Goal: Task Accomplishment & Management: Use online tool/utility

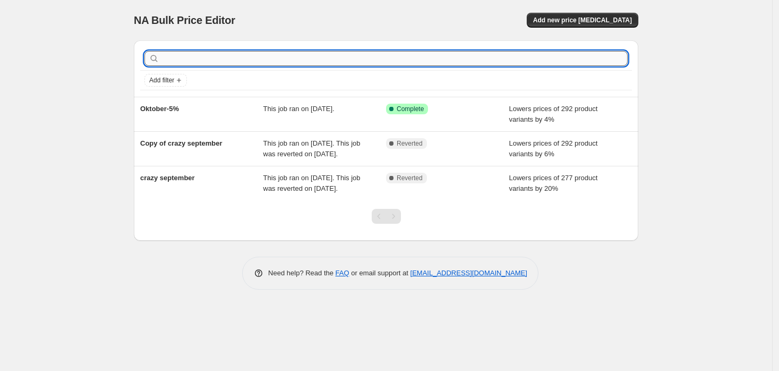
click at [358, 57] on input "text" at bounding box center [394, 58] width 466 height 15
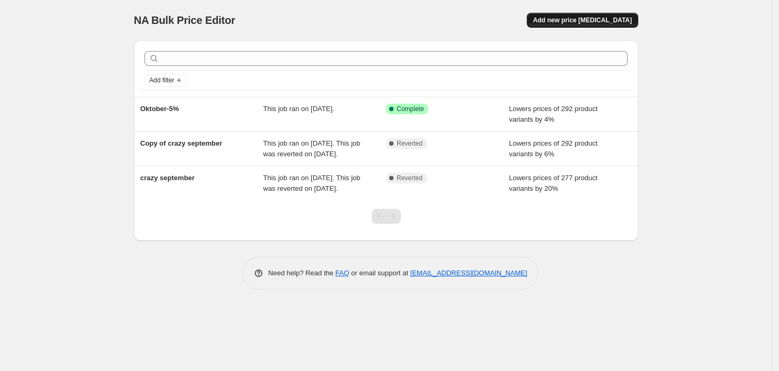
click at [594, 21] on span "Add new price [MEDICAL_DATA]" at bounding box center [582, 20] width 99 height 8
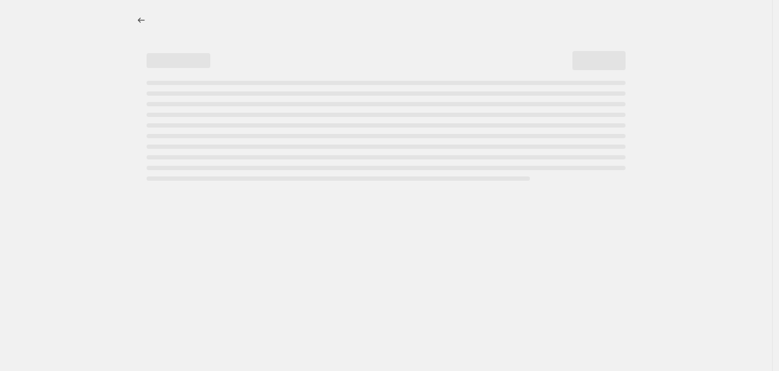
select select "percentage"
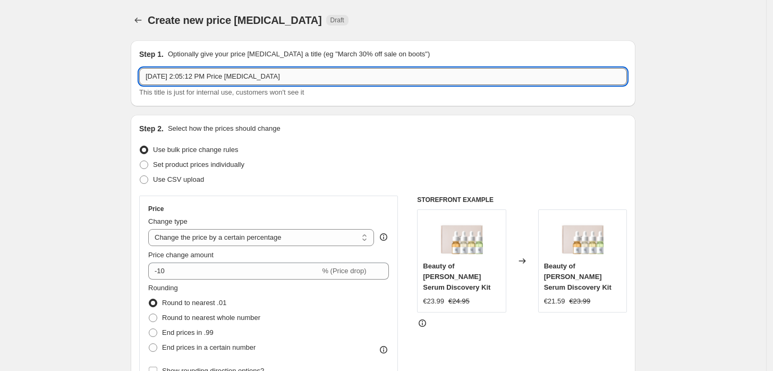
click at [336, 78] on input "[DATE] 2:05:12 PM Price [MEDICAL_DATA]" at bounding box center [382, 76] width 487 height 17
drag, startPoint x: 326, startPoint y: 84, endPoint x: 127, endPoint y: 35, distance: 204.5
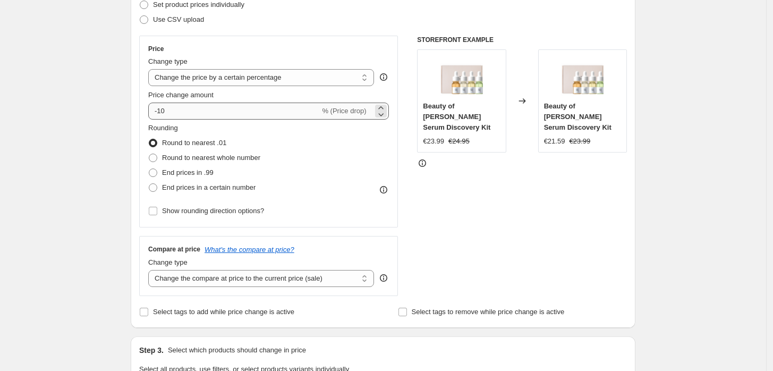
scroll to position [177, 0]
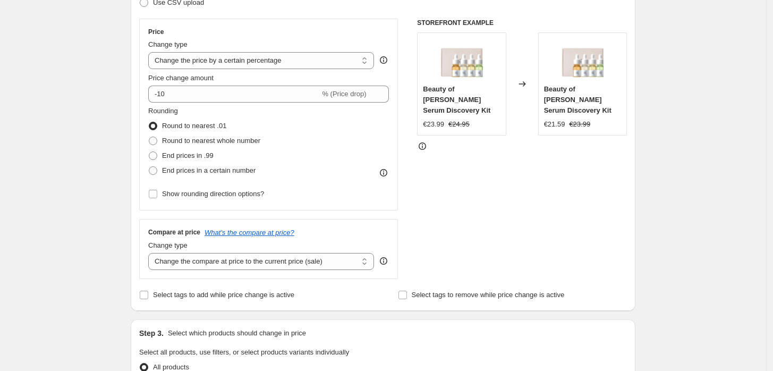
type input "Anua 10% off"
click at [123, 128] on div "Create new price [MEDICAL_DATA]. This page is ready Create new price [MEDICAL_D…" at bounding box center [383, 355] width 530 height 1065
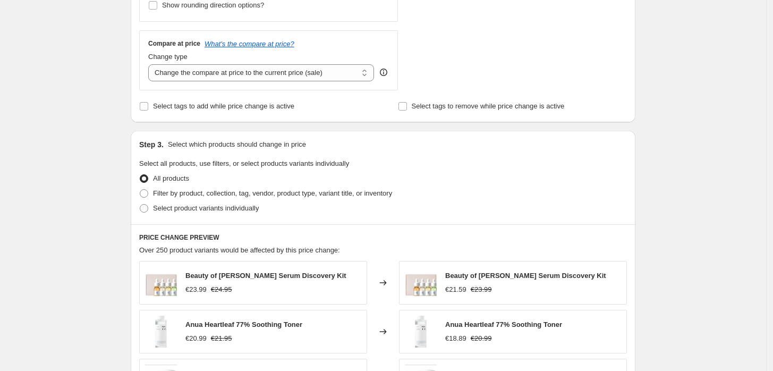
scroll to position [295, 0]
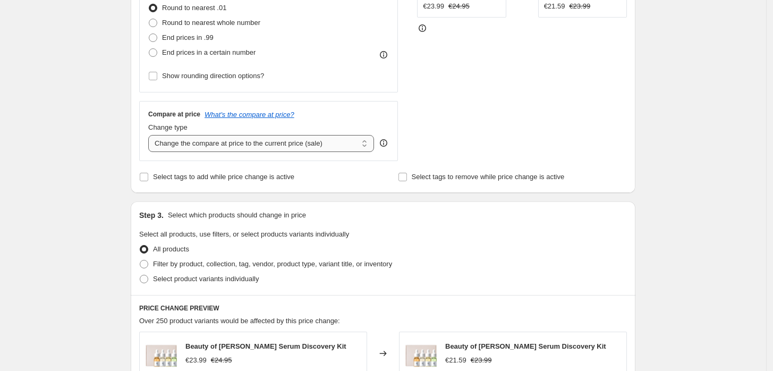
click at [296, 149] on select "Change the compare at price to the current price (sale) Change the compare at p…" at bounding box center [261, 143] width 226 height 17
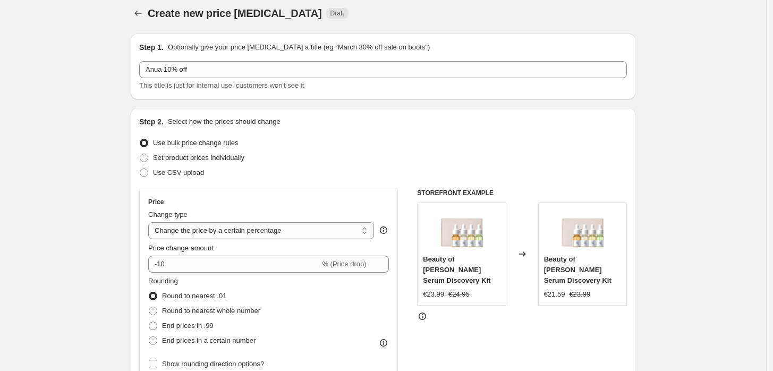
scroll to position [0, 0]
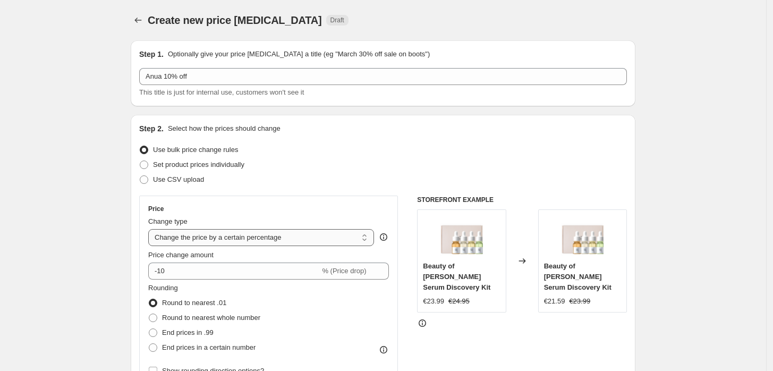
click at [321, 234] on select "Change the price to a certain amount Change the price by a certain amount Chang…" at bounding box center [261, 237] width 226 height 17
click at [187, 166] on span "Set product prices individually" at bounding box center [198, 164] width 91 height 8
click at [140, 161] on input "Set product prices individually" at bounding box center [140, 160] width 1 height 1
radio input "true"
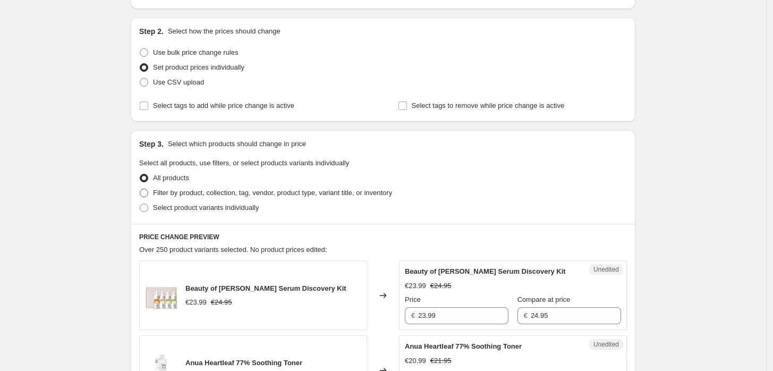
scroll to position [118, 0]
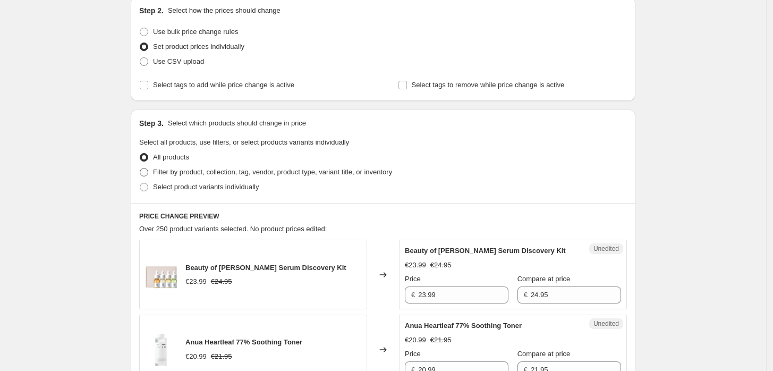
click at [169, 176] on span "Filter by product, collection, tag, vendor, product type, variant title, or inv…" at bounding box center [272, 172] width 239 height 8
click at [140, 168] on input "Filter by product, collection, tag, vendor, product type, variant title, or inv…" at bounding box center [140, 168] width 1 height 1
radio input "true"
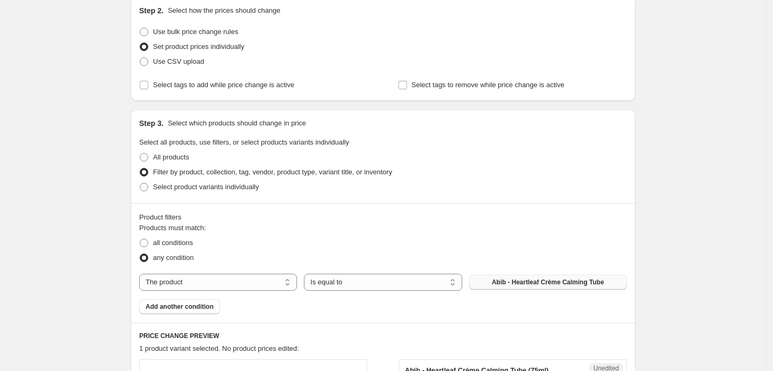
click at [541, 281] on span "Abib - Heartleaf Crème Calming Tube" at bounding box center [548, 282] width 112 height 8
click at [262, 281] on select "The product The product's collection The product's tag The product's vendor The…" at bounding box center [218, 281] width 158 height 17
select select "collection"
click at [522, 283] on button "Abib" at bounding box center [548, 282] width 158 height 15
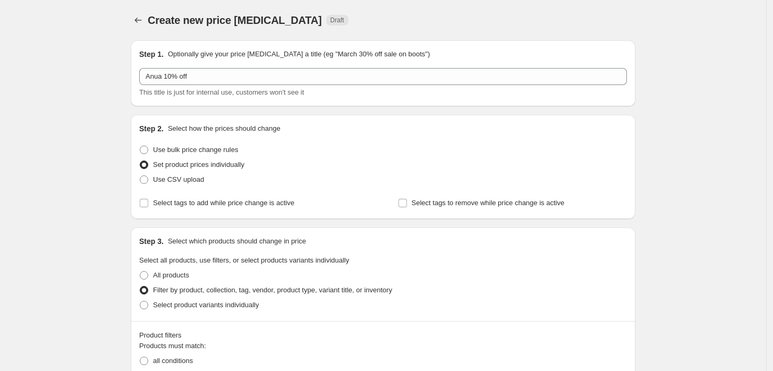
scroll to position [0, 0]
click at [182, 154] on span "Use bulk price change rules" at bounding box center [195, 149] width 85 height 11
click at [140, 146] on input "Use bulk price change rules" at bounding box center [140, 145] width 1 height 1
radio input "true"
select select "percentage"
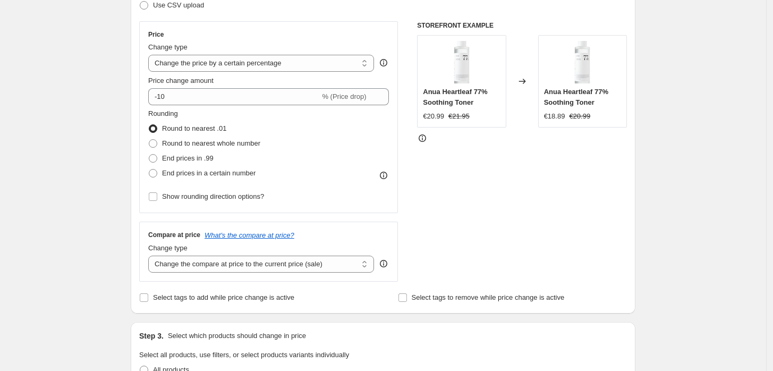
scroll to position [106, 0]
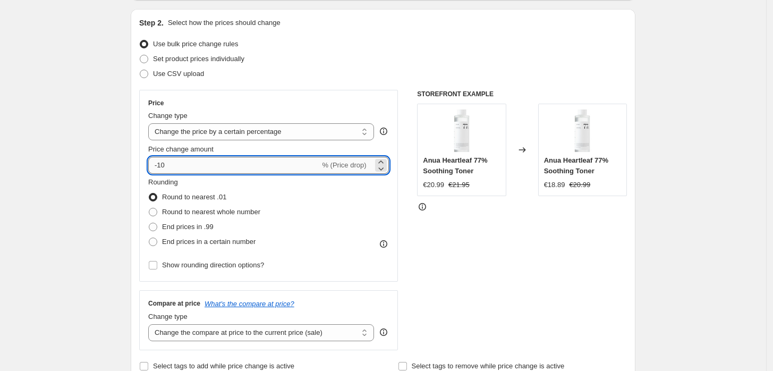
click at [182, 162] on input "-10" at bounding box center [234, 165] width 172 height 17
type input "-1"
type input "-9"
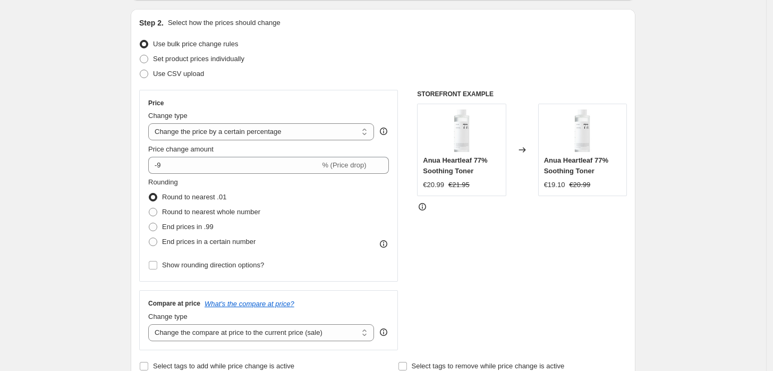
click at [483, 244] on div "STOREFRONT EXAMPLE Anua Heartleaf 77% Soothing Toner €20.99 €21.95 Changed to A…" at bounding box center [522, 220] width 210 height 260
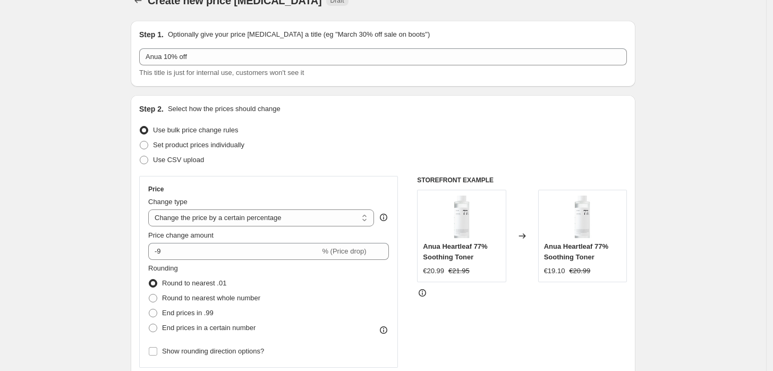
scroll to position [0, 0]
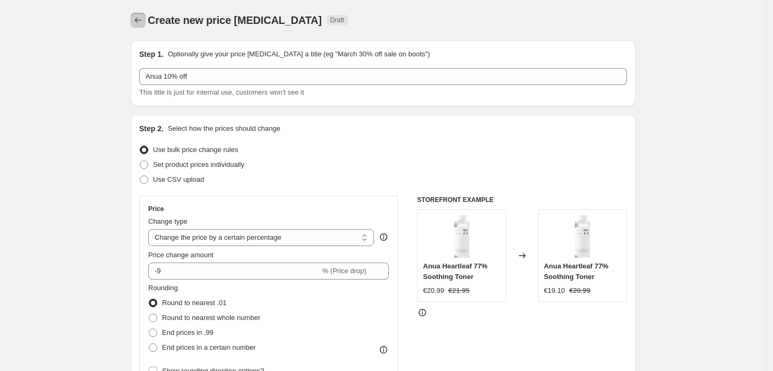
click at [141, 19] on icon "Price change jobs" at bounding box center [138, 20] width 11 height 11
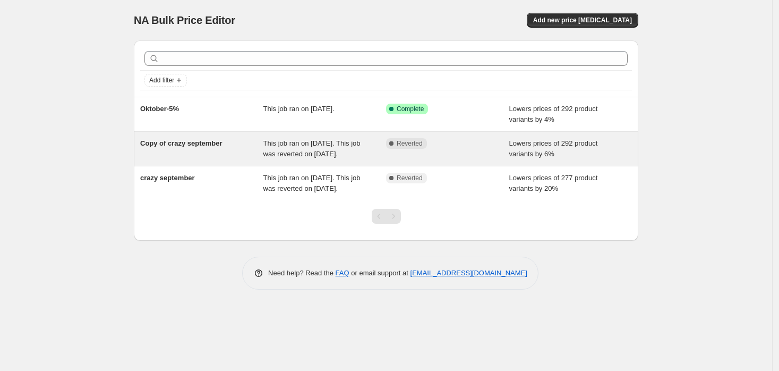
click at [244, 159] on div "Copy of crazy september" at bounding box center [201, 148] width 123 height 21
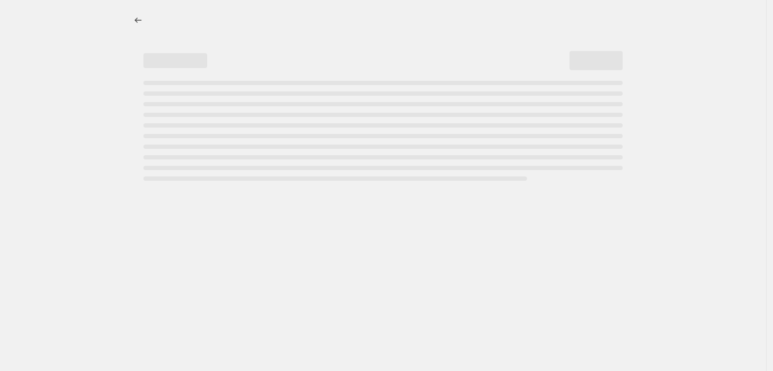
select select "percentage"
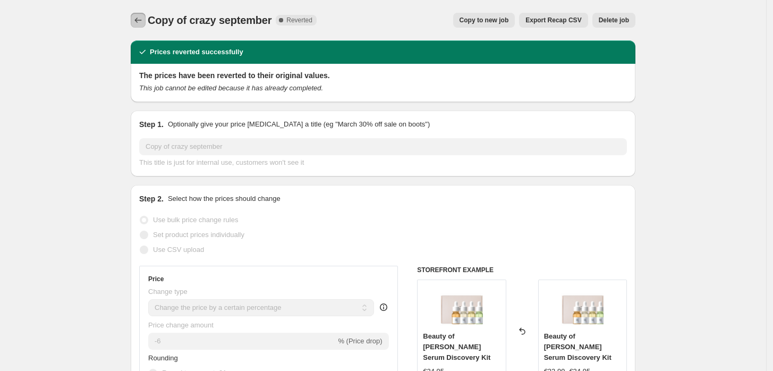
click at [143, 19] on icon "Price change jobs" at bounding box center [138, 20] width 11 height 11
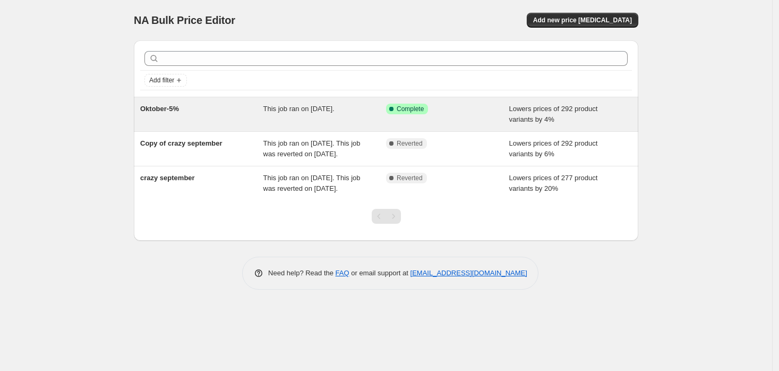
click at [323, 109] on span "This job ran on [DATE]." at bounding box center [298, 109] width 71 height 8
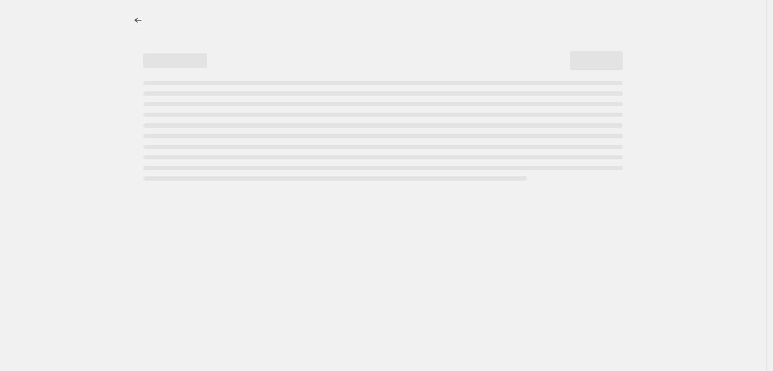
select select "percentage"
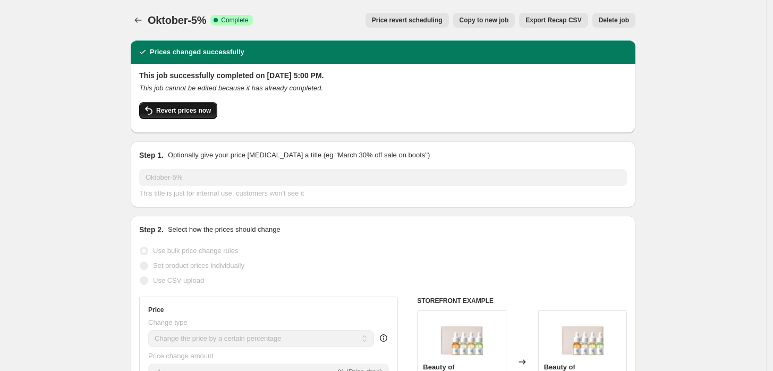
click at [190, 111] on span "Revert prices now" at bounding box center [183, 110] width 55 height 8
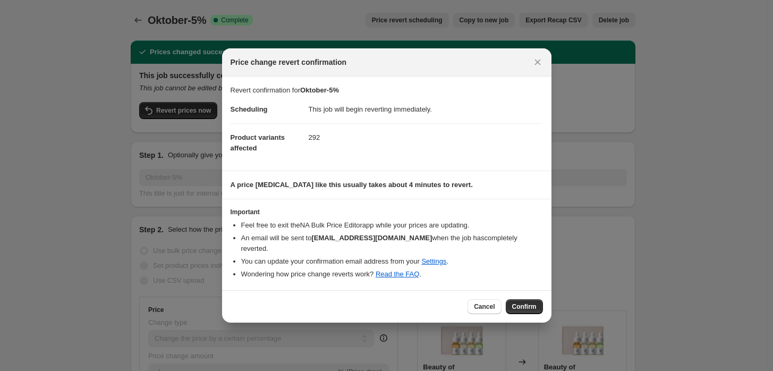
click at [526, 292] on div "Cancel Confirm" at bounding box center [386, 306] width 329 height 32
click at [525, 302] on span "Confirm" at bounding box center [524, 306] width 24 height 8
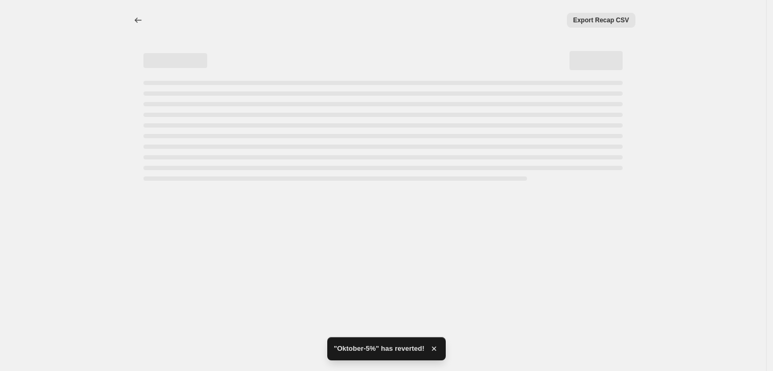
select select "percentage"
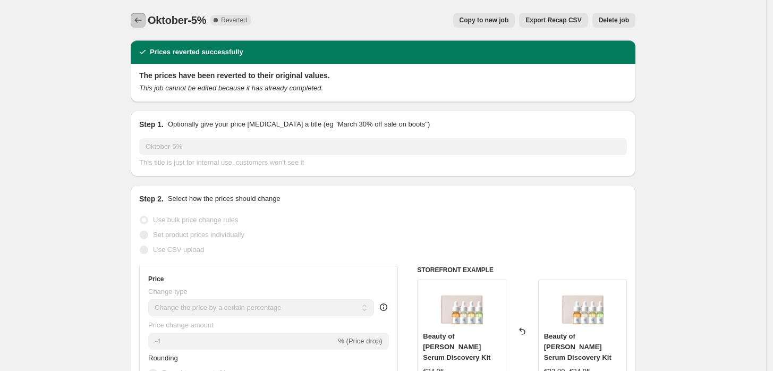
click at [135, 16] on icon "Price change jobs" at bounding box center [138, 20] width 11 height 11
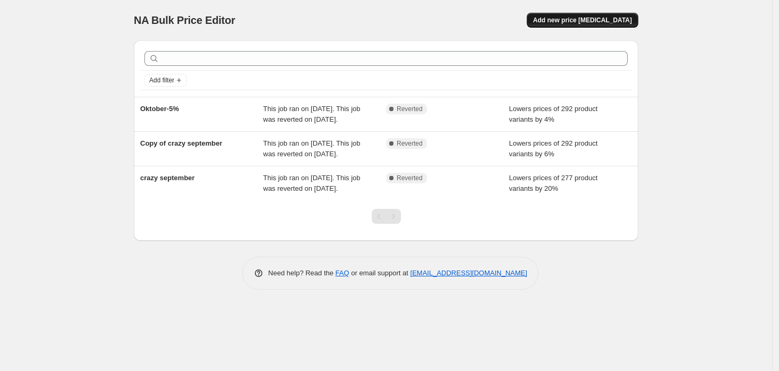
click at [571, 14] on button "Add new price [MEDICAL_DATA]" at bounding box center [583, 20] width 112 height 15
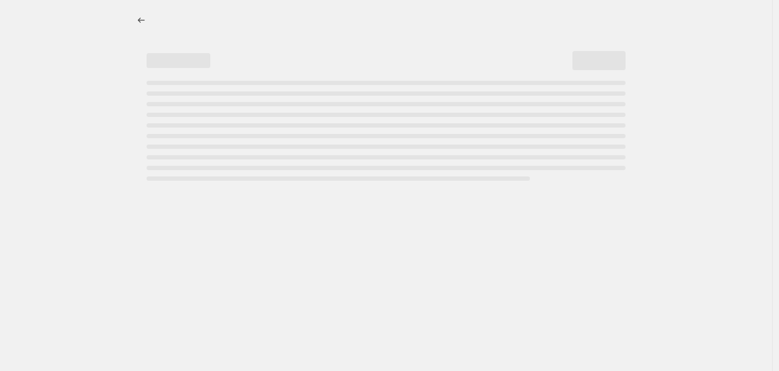
select select "percentage"
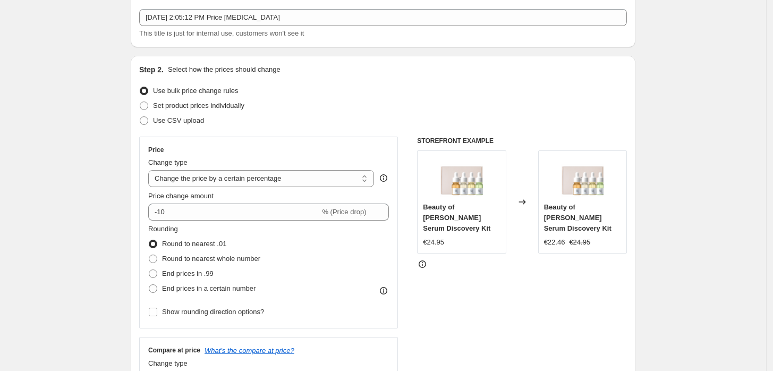
scroll to position [118, 0]
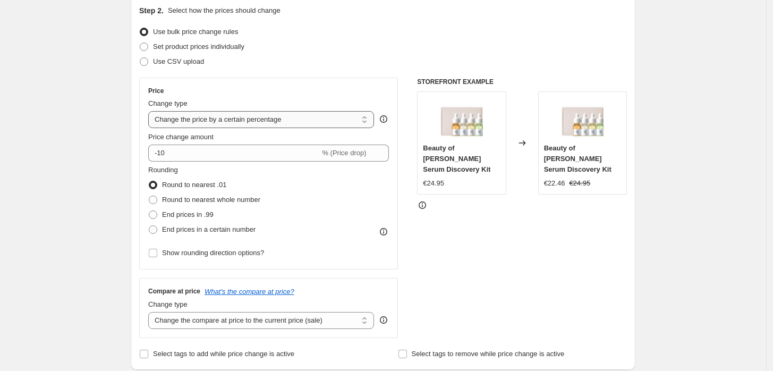
click at [242, 122] on select "Change the price to a certain amount Change the price by a certain amount Chang…" at bounding box center [261, 119] width 226 height 17
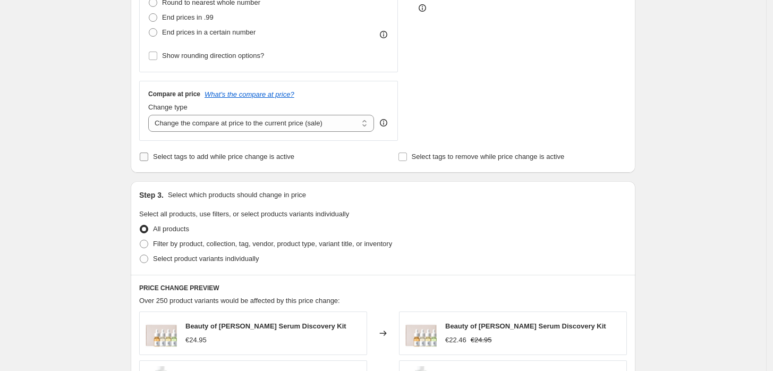
scroll to position [354, 0]
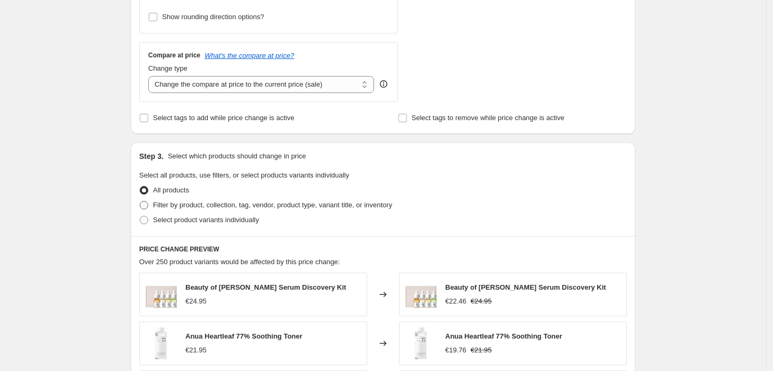
click at [212, 207] on span "Filter by product, collection, tag, vendor, product type, variant title, or inv…" at bounding box center [272, 205] width 239 height 8
click at [140, 201] on input "Filter by product, collection, tag, vendor, product type, variant title, or inv…" at bounding box center [140, 201] width 1 height 1
radio input "true"
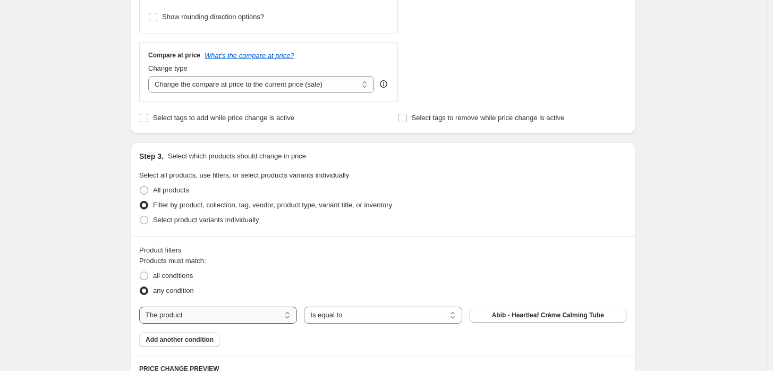
click at [241, 307] on select "The product The product's collection The product's tag The product's vendor The…" at bounding box center [218, 314] width 158 height 17
select select "collection"
click at [550, 315] on span "Abib" at bounding box center [548, 315] width 14 height 8
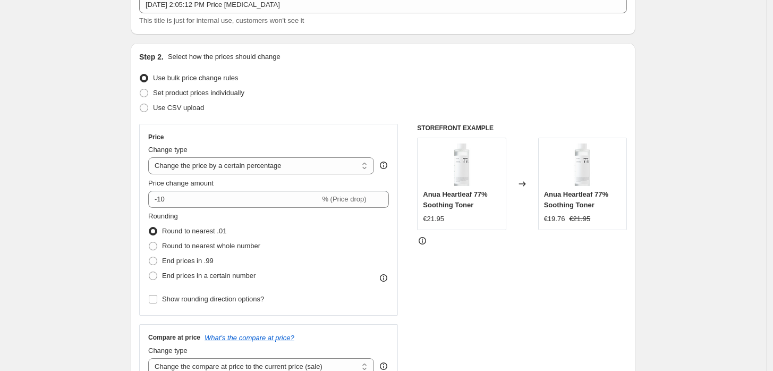
scroll to position [47, 0]
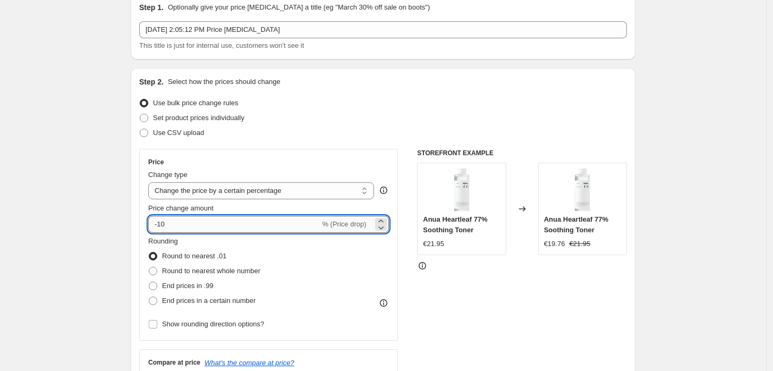
click at [216, 227] on input "-10" at bounding box center [234, 224] width 172 height 17
type input "-1"
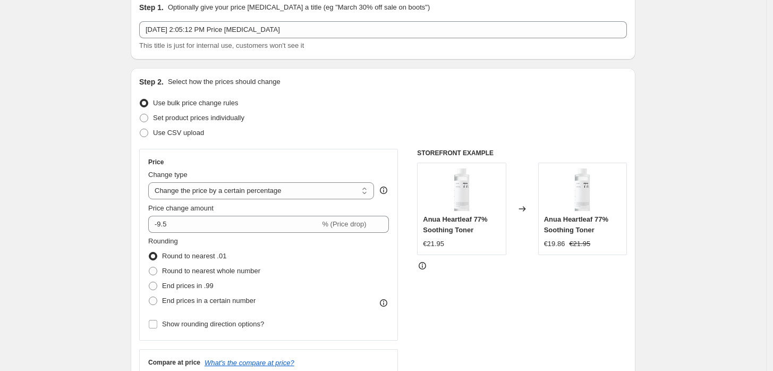
click at [425, 295] on div "STOREFRONT EXAMPLE Anua Heartleaf 77% Soothing Toner €21.95 Changed to Anua Hea…" at bounding box center [522, 279] width 210 height 260
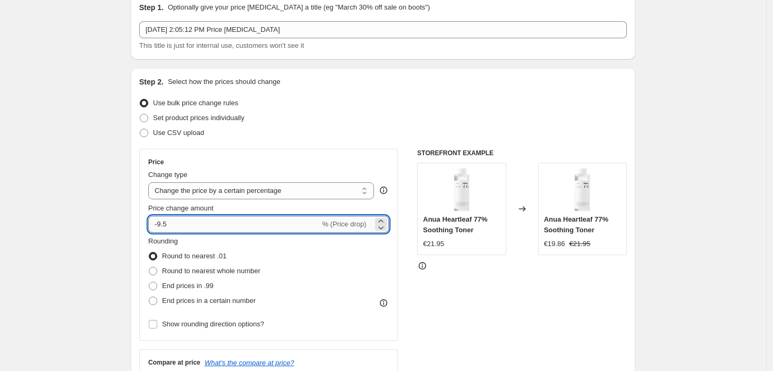
click at [291, 223] on input "-9.5" at bounding box center [234, 224] width 172 height 17
type input "-9"
click at [446, 297] on div "STOREFRONT EXAMPLE Anua Heartleaf 77% Soothing Toner €21.95 Changed to Anua Hea…" at bounding box center [522, 279] width 210 height 260
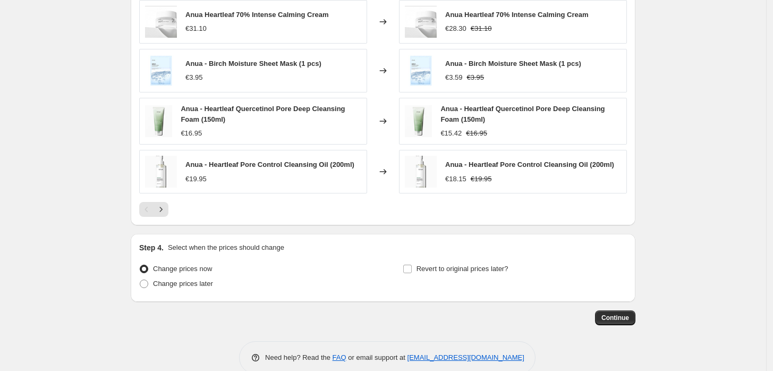
scroll to position [813, 0]
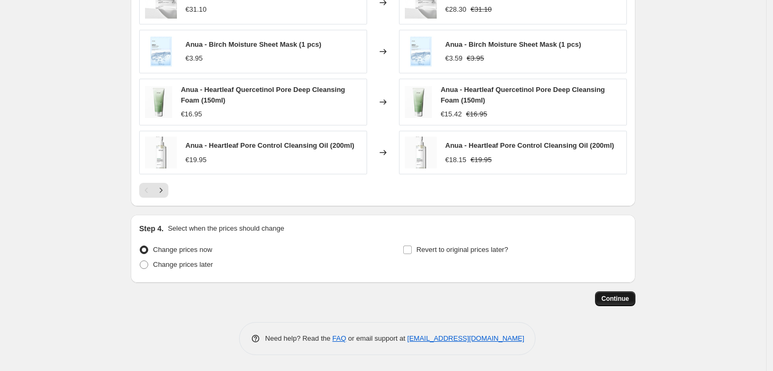
click at [625, 294] on button "Continue" at bounding box center [615, 298] width 40 height 15
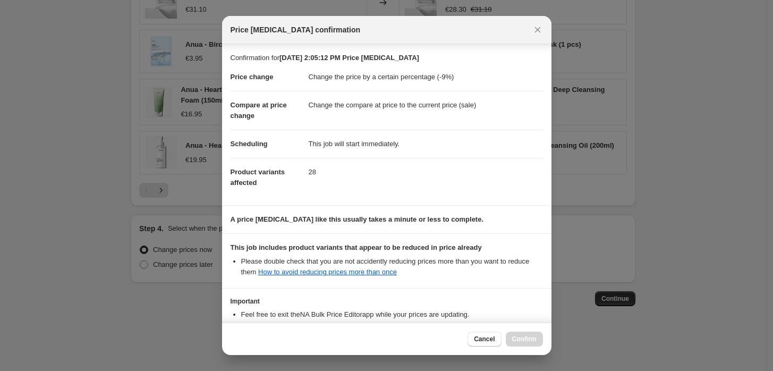
scroll to position [75, 0]
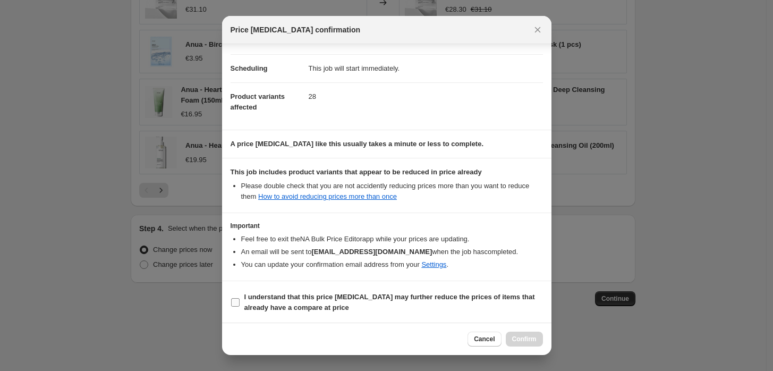
click at [234, 299] on input "I understand that this price [MEDICAL_DATA] may further reduce the prices of it…" at bounding box center [235, 302] width 8 height 8
checkbox input "true"
click at [535, 342] on span "Confirm" at bounding box center [524, 339] width 24 height 8
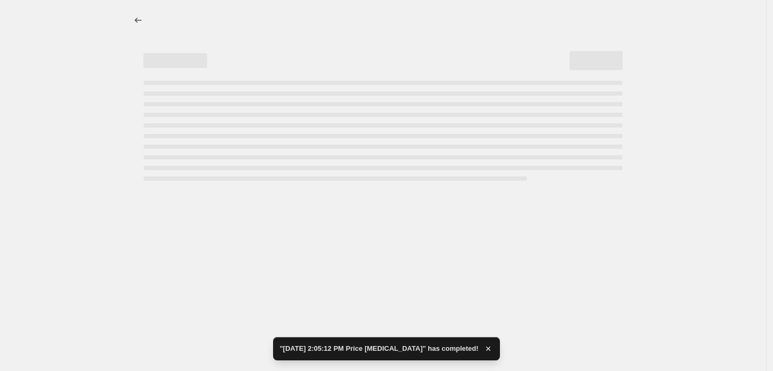
select select "percentage"
select select "collection"
